Goal: Task Accomplishment & Management: Manage account settings

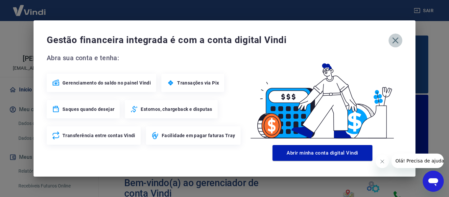
click at [396, 41] on icon "button" at bounding box center [395, 40] width 11 height 11
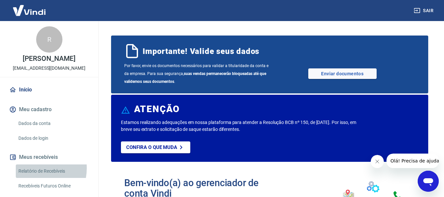
click at [29, 175] on link "Relatório de Recebíveis" at bounding box center [53, 170] width 75 height 13
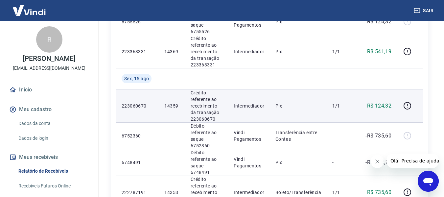
scroll to position [263, 0]
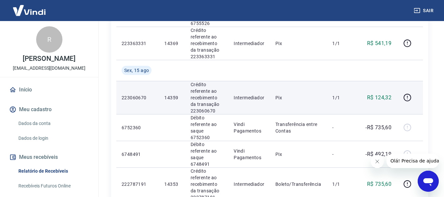
click at [173, 94] on p "14359" at bounding box center [171, 97] width 15 height 7
copy p "14359"
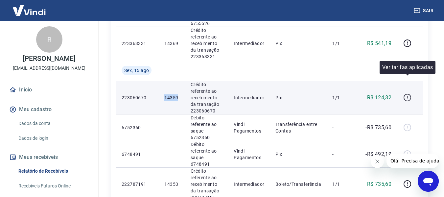
click at [409, 93] on icon "button" at bounding box center [408, 97] width 8 height 8
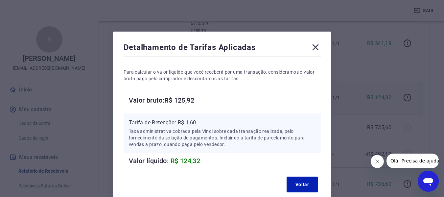
drag, startPoint x: 317, startPoint y: 47, endPoint x: 345, endPoint y: 64, distance: 33.0
click at [318, 47] on icon at bounding box center [316, 47] width 11 height 11
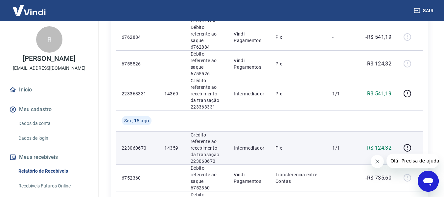
scroll to position [197, 0]
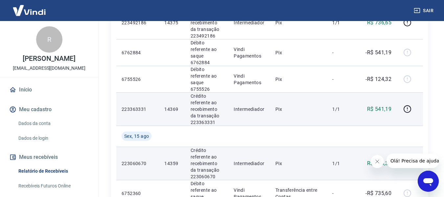
click at [171, 106] on p "14369" at bounding box center [171, 109] width 15 height 7
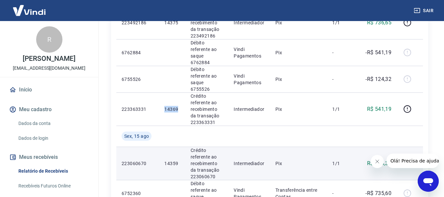
copy p "14369"
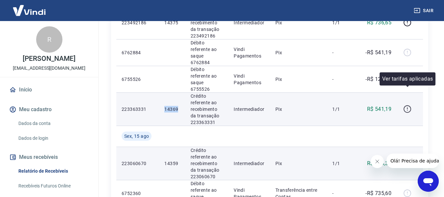
click at [409, 105] on icon "button" at bounding box center [408, 109] width 8 height 8
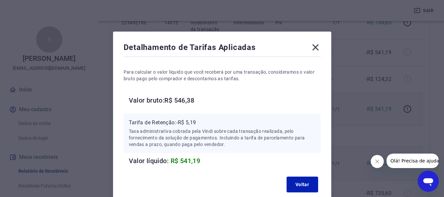
click at [313, 46] on icon at bounding box center [316, 47] width 11 height 11
